Goal: Find specific page/section: Find specific page/section

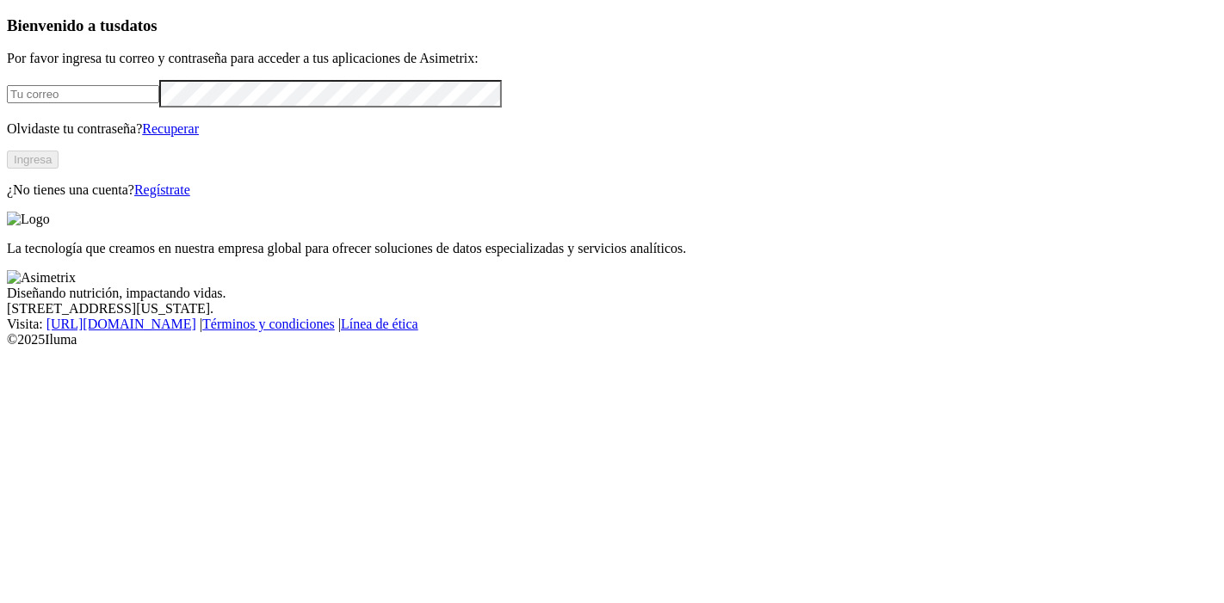
type input "[PERSON_NAME][EMAIL_ADDRESS][PERSON_NAME][DOMAIN_NAME]"
click at [59, 169] on button "Ingresa" at bounding box center [33, 160] width 52 height 18
